Goal: Find specific page/section: Find specific page/section

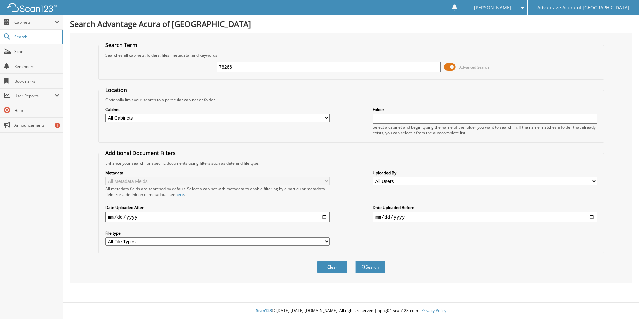
type input "78266"
click at [355, 261] on button "Search" at bounding box center [370, 267] width 30 height 12
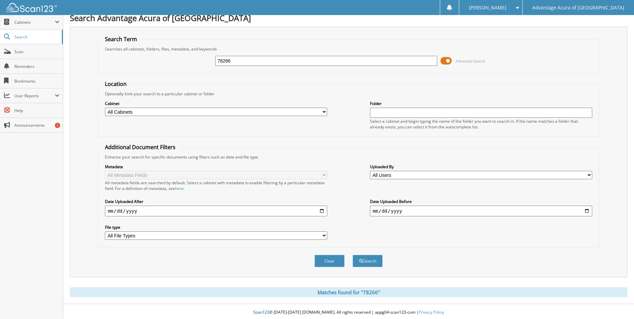
scroll to position [8, 0]
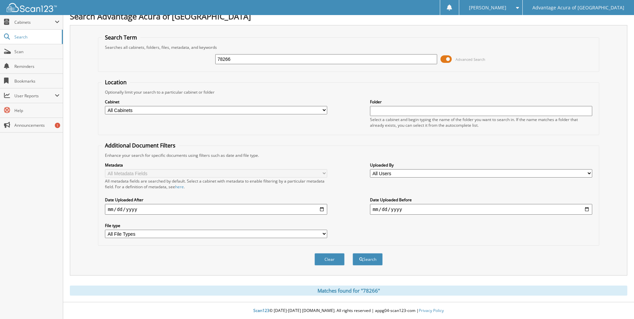
drag, startPoint x: 280, startPoint y: 62, endPoint x: 145, endPoint y: 57, distance: 135.7
click at [145, 57] on div "78266 Advanced Search" at bounding box center [348, 59] width 493 height 18
type input "78801"
click at [352, 253] on button "Search" at bounding box center [367, 259] width 30 height 12
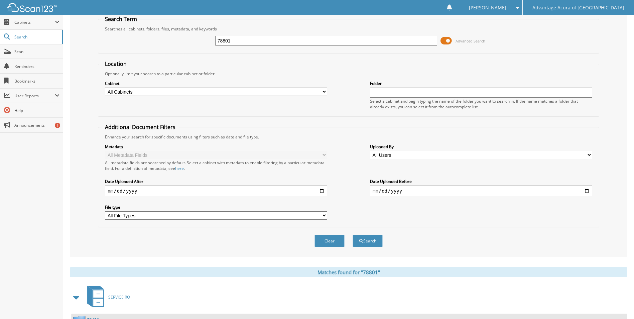
scroll to position [92, 0]
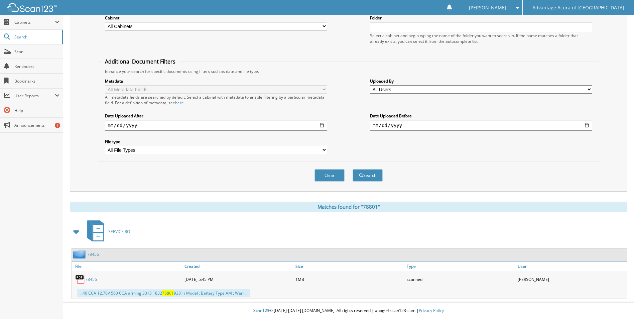
click at [94, 278] on link "78456" at bounding box center [91, 279] width 12 height 6
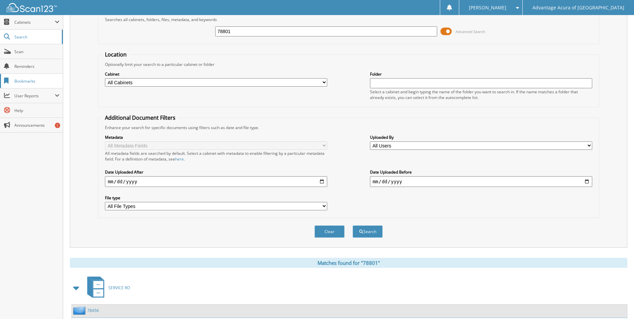
scroll to position [0, 0]
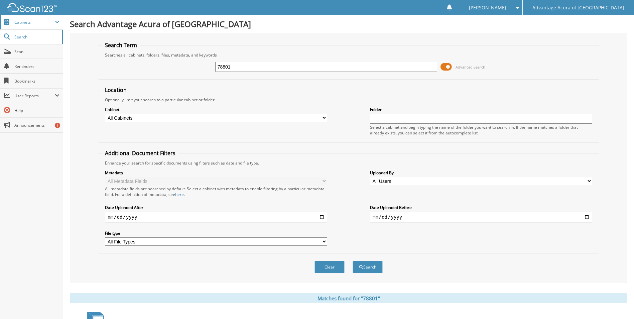
click at [27, 22] on span "Cabinets" at bounding box center [34, 22] width 40 height 6
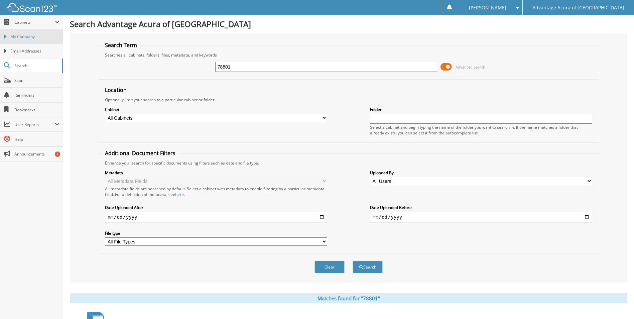
click at [26, 32] on link "My Company" at bounding box center [31, 36] width 63 height 14
